Goal: Task Accomplishment & Management: Complete application form

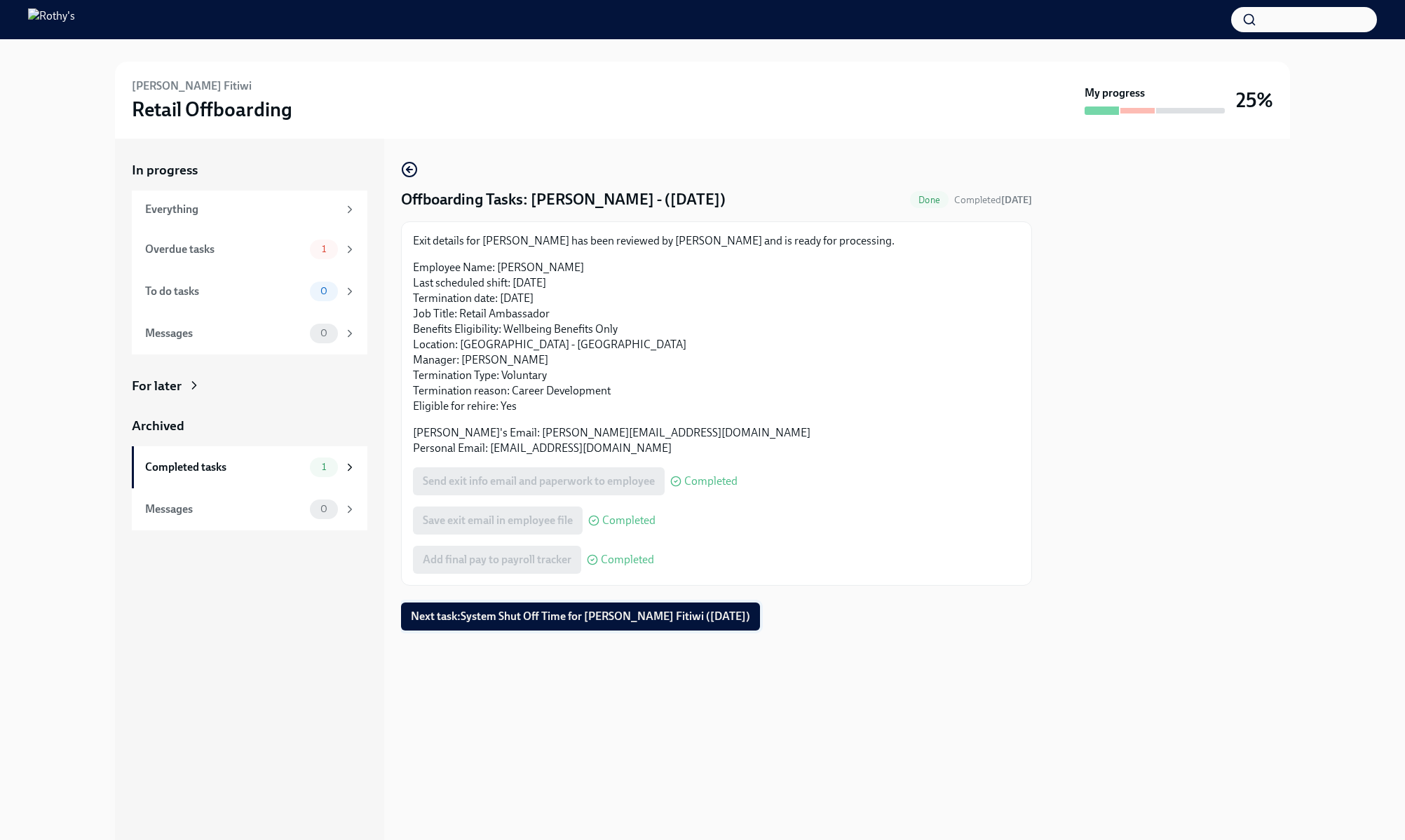
click at [582, 620] on span "Next task : System Shut Off Time for Lulia Yacob Fitiwi (10/13/2025)" at bounding box center [580, 616] width 339 height 14
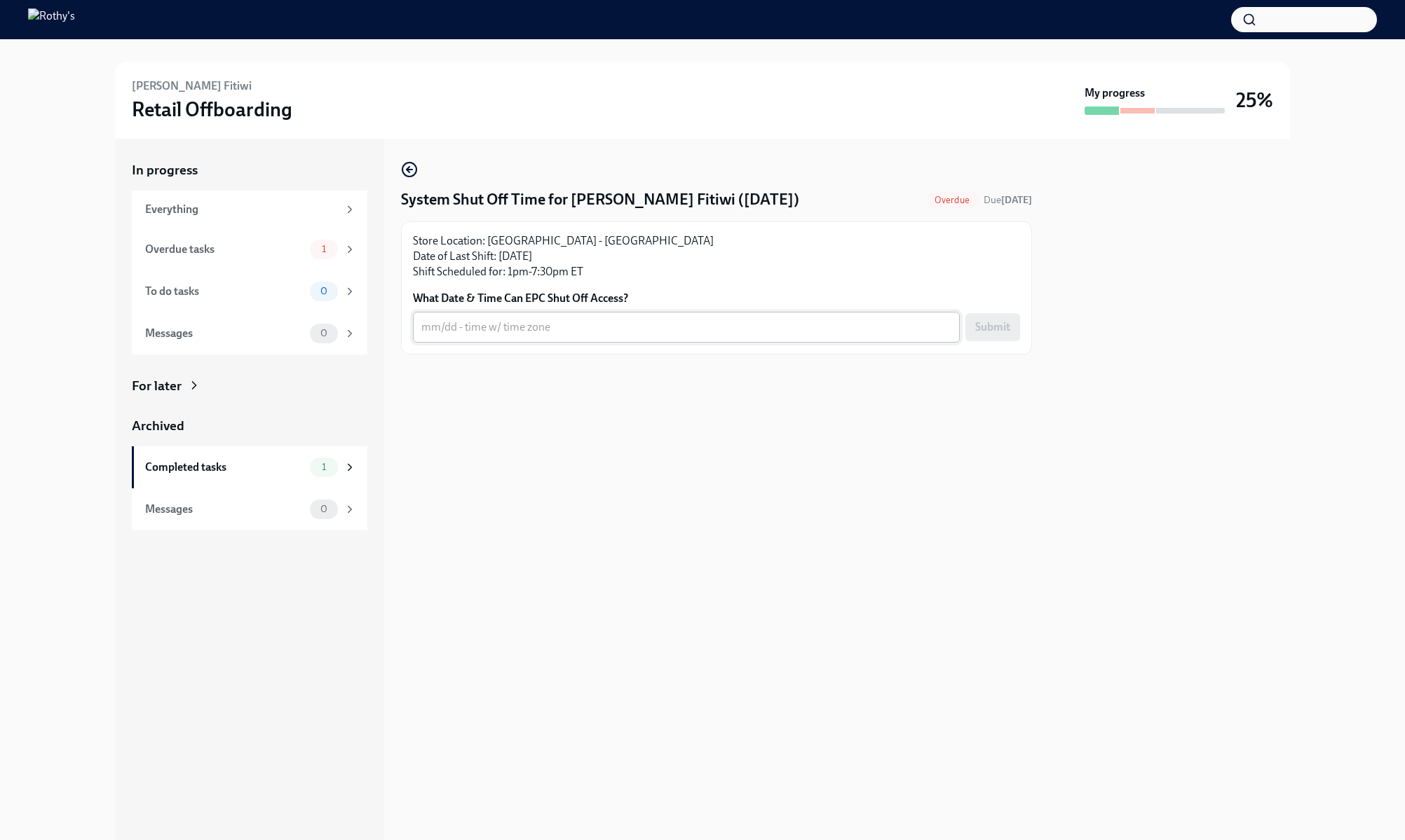
click at [588, 323] on textarea "What Date & Time Can EPC Shut Off Access?" at bounding box center [686, 327] width 530 height 17
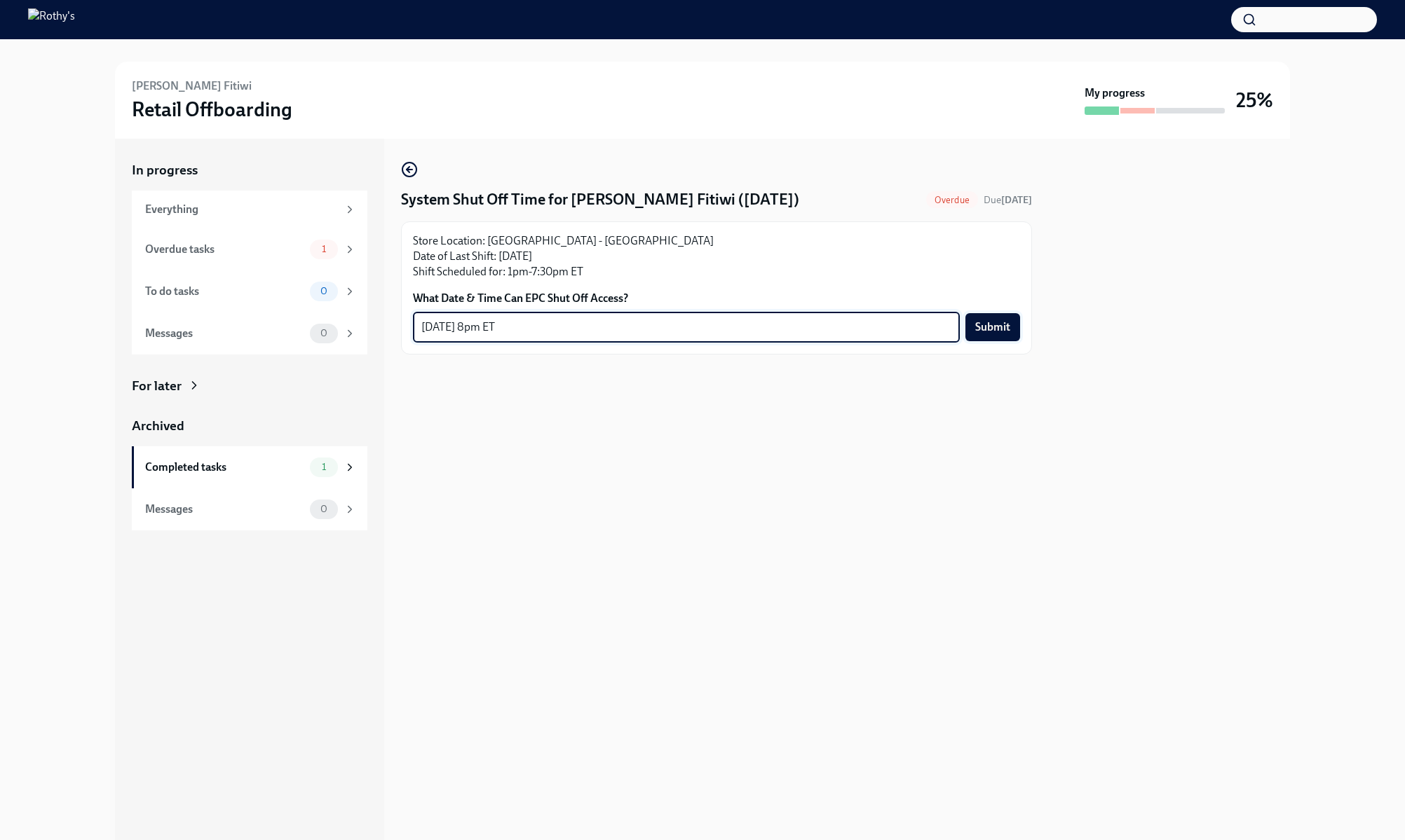
type textarea "10/13/25 at 8pm ET"
click at [1002, 322] on span "Submit" at bounding box center [992, 327] width 35 height 14
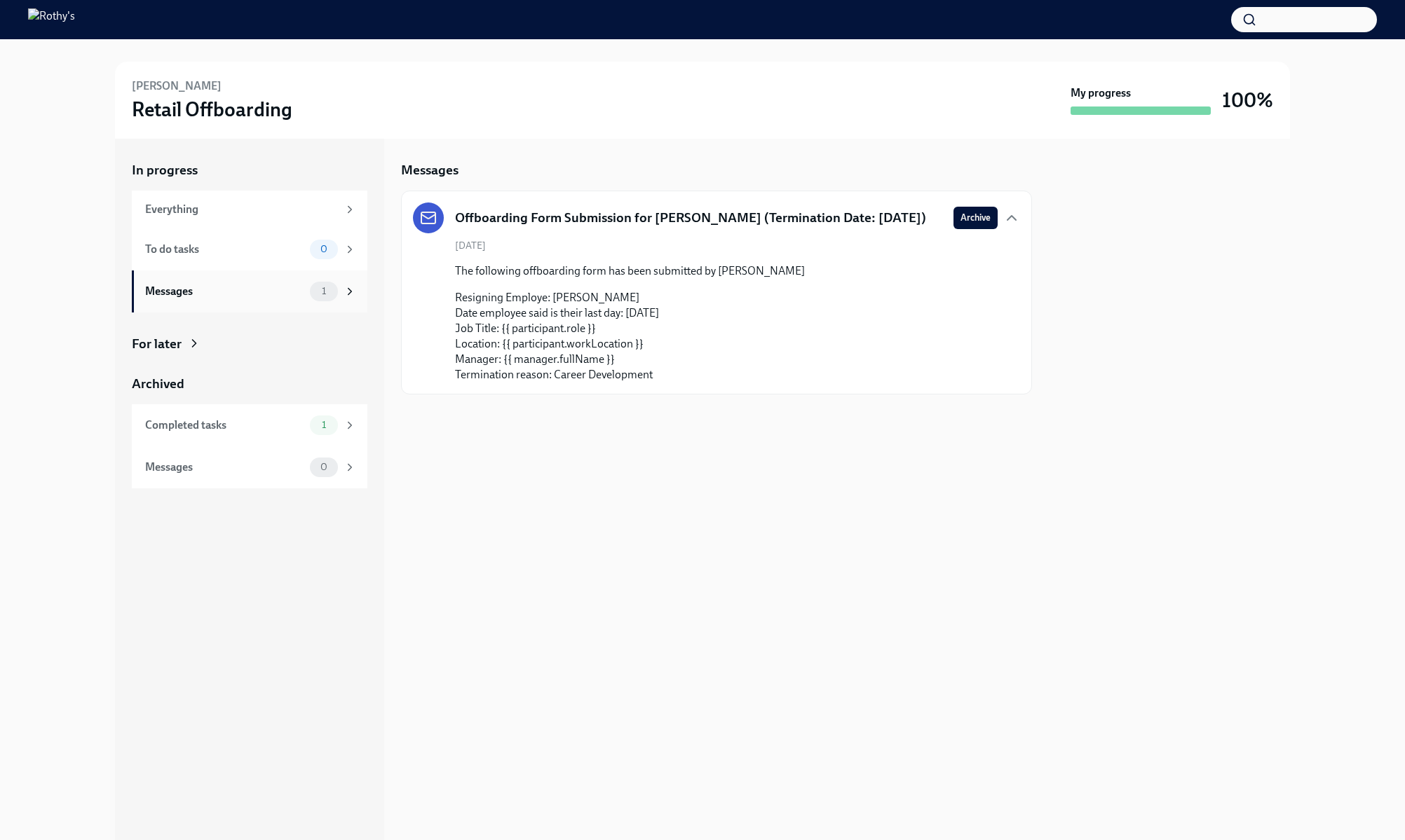
click at [260, 293] on div "Messages" at bounding box center [225, 291] width 159 height 15
click at [260, 258] on div "To do tasks 0" at bounding box center [251, 249] width 211 height 19
